Goal: Information Seeking & Learning: Find specific fact

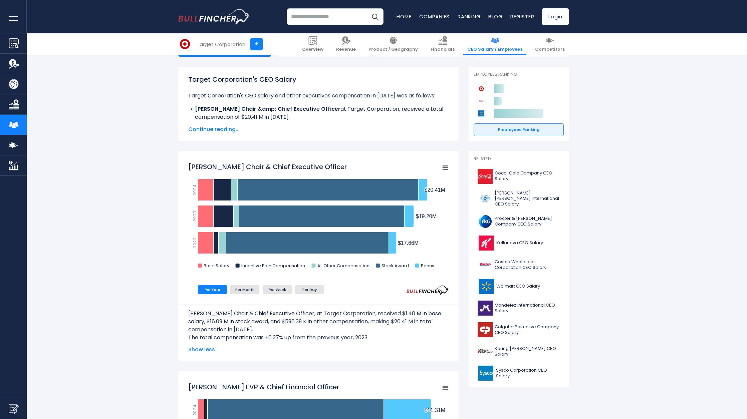
scroll to position [84, 0]
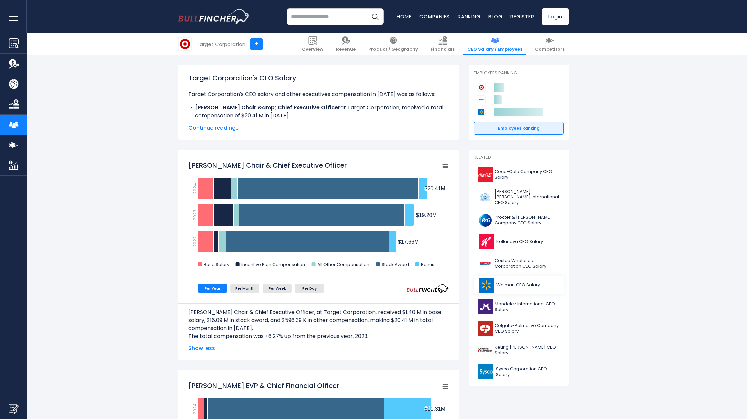
click at [533, 284] on span "Walmart CEO Salary" at bounding box center [519, 286] width 44 height 6
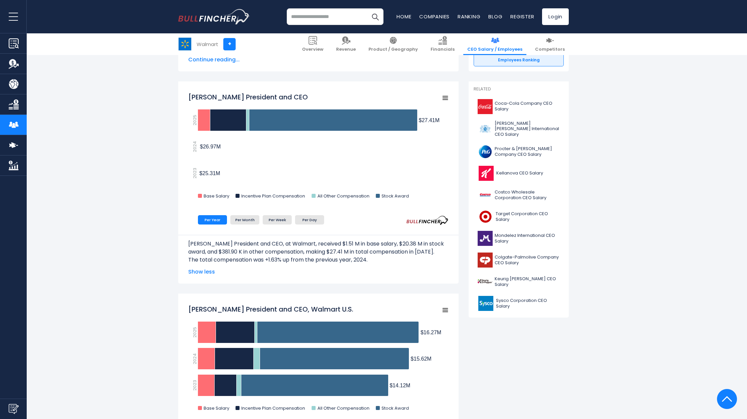
scroll to position [152, 0]
click at [501, 195] on span "Costco Wholesale Corporation CEO Salary" at bounding box center [527, 195] width 65 height 11
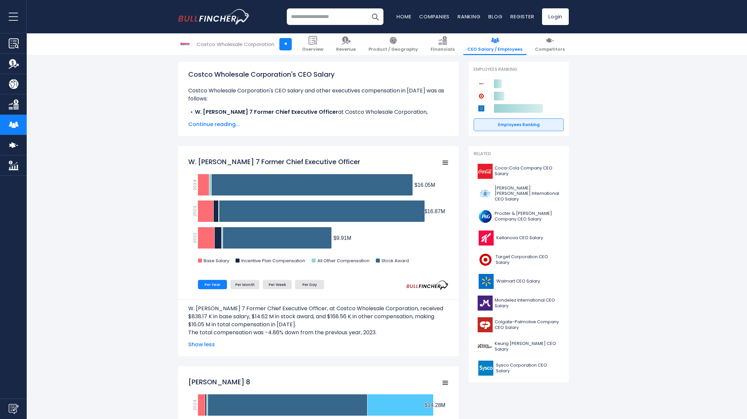
scroll to position [88, 0]
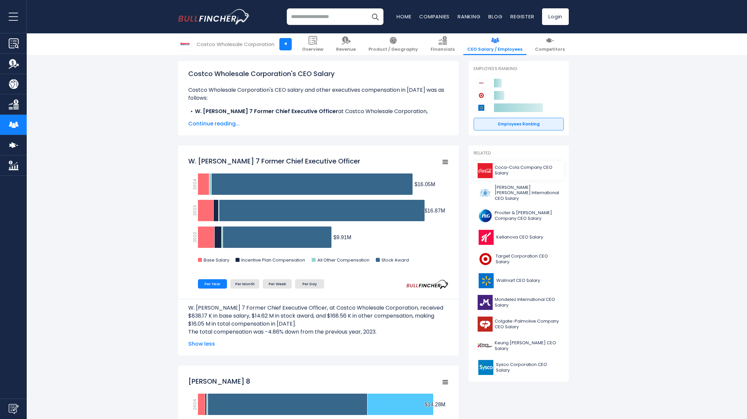
click at [496, 170] on span "Coca-Cola Company CEO Salary" at bounding box center [527, 170] width 65 height 11
